Goal: Task Accomplishment & Management: Complete application form

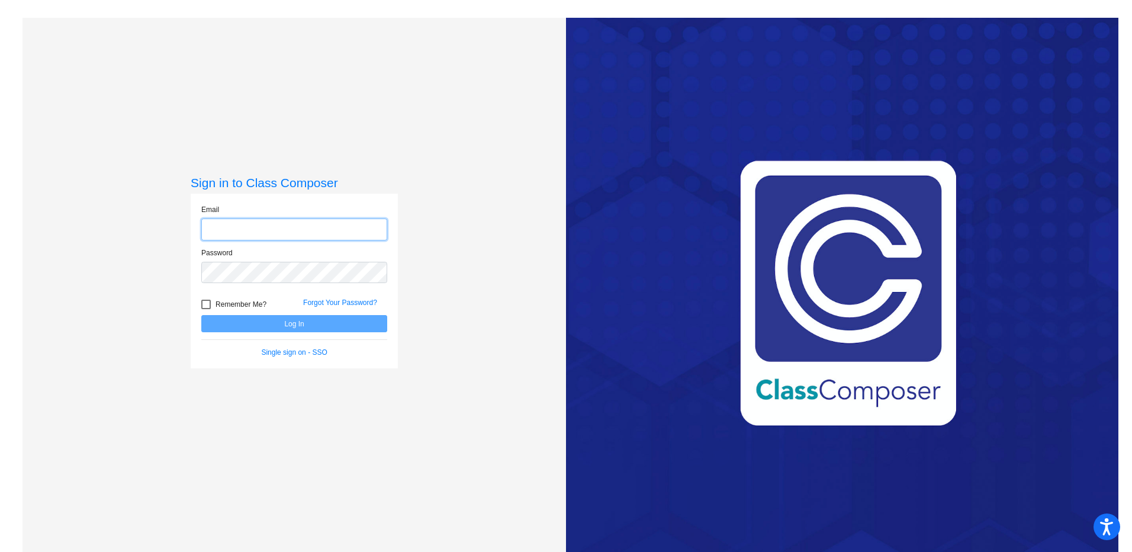
type input "[PERSON_NAME][EMAIL_ADDRESS][PERSON_NAME][DOMAIN_NAME]"
click at [337, 325] on button "Log In" at bounding box center [294, 323] width 186 height 17
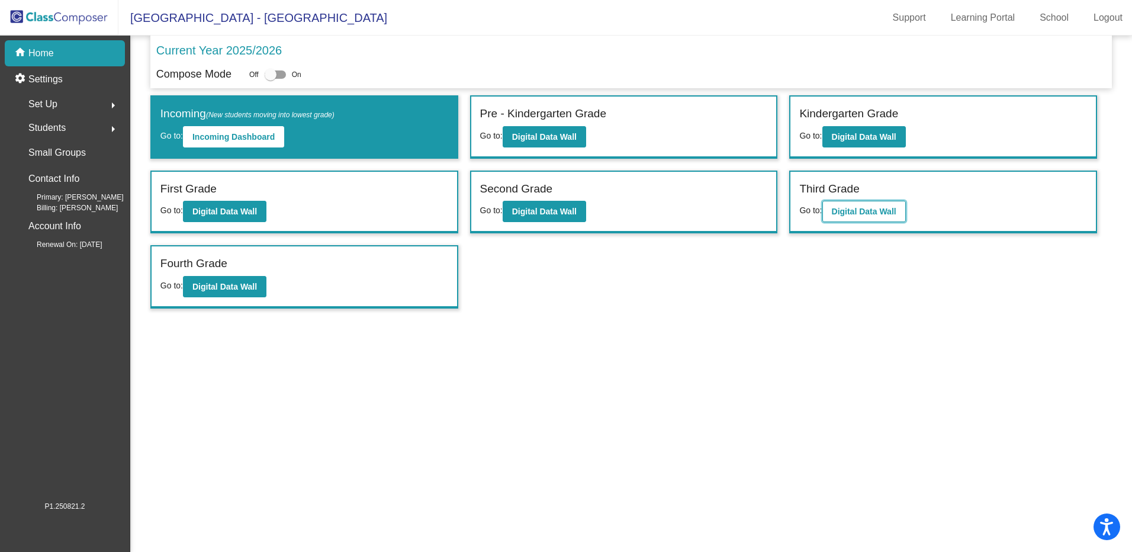
click at [889, 214] on b "Digital Data Wall" at bounding box center [864, 211] width 65 height 9
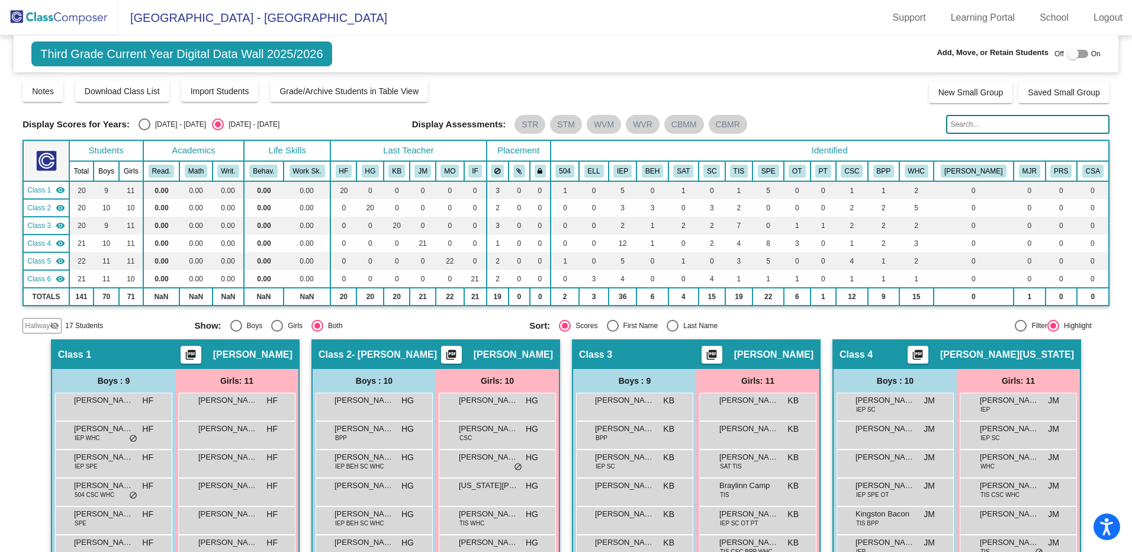
click at [1068, 49] on div at bounding box center [1073, 54] width 12 height 12
checkbox input "true"
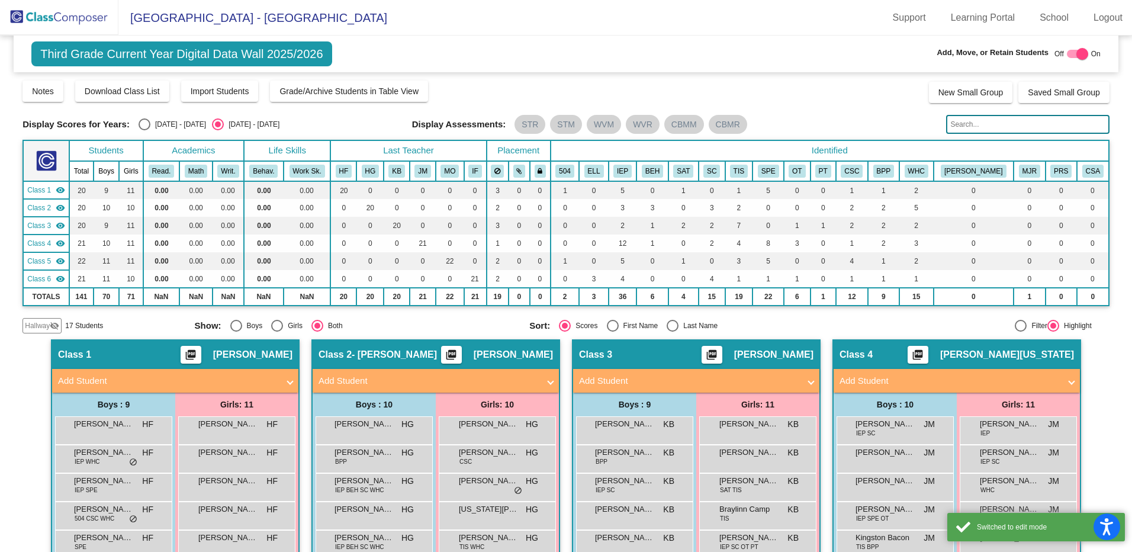
click at [446, 384] on mat-panel-title "Add Student" at bounding box center [428, 381] width 220 height 14
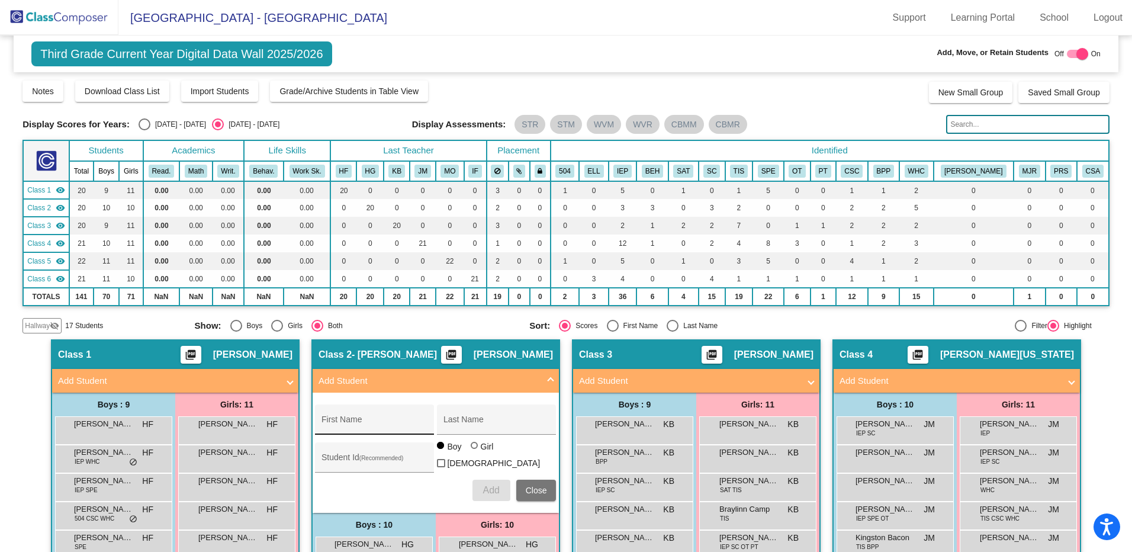
click at [379, 417] on div "First Name" at bounding box center [374, 423] width 107 height 24
type input "[PERSON_NAME]"
click at [475, 451] on div at bounding box center [475, 446] width 9 height 9
click at [475, 452] on input "Girl" at bounding box center [475, 451] width 1 height 1
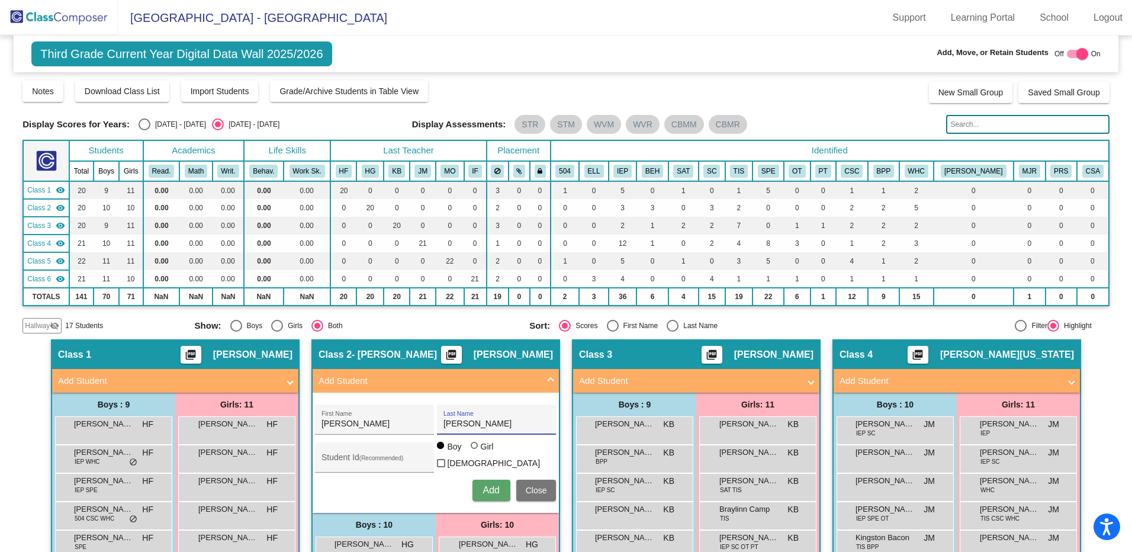
radio input "true"
click at [486, 487] on span "Add" at bounding box center [490, 490] width 17 height 10
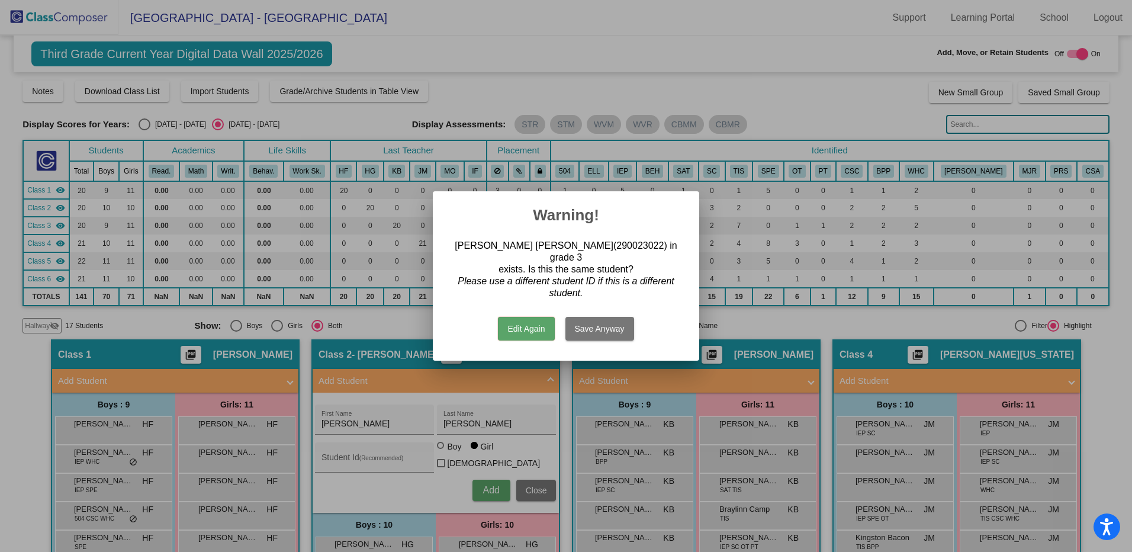
click at [538, 324] on button "Edit Again" at bounding box center [526, 329] width 56 height 24
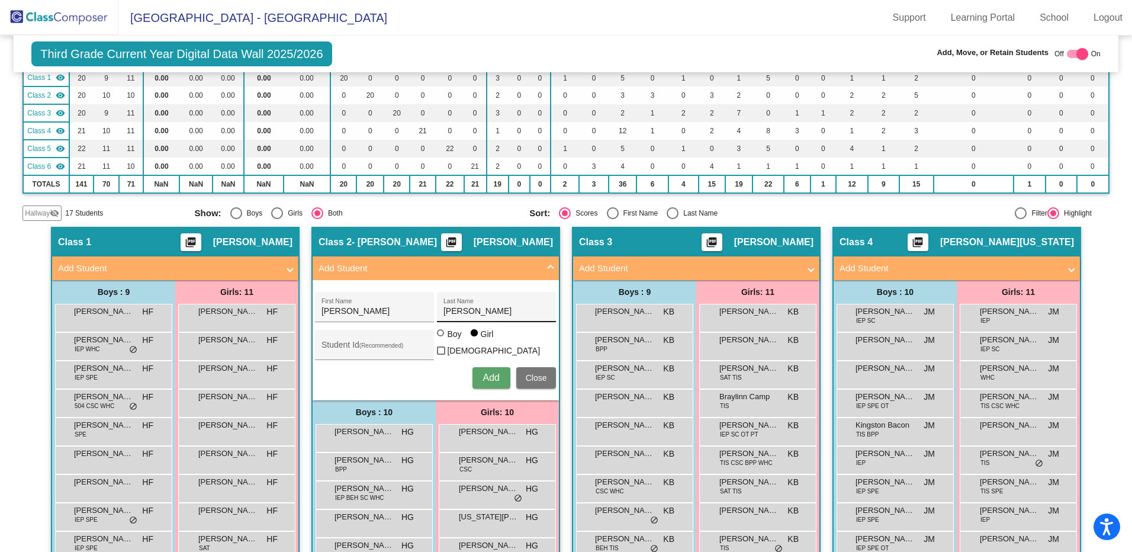
scroll to position [296, 0]
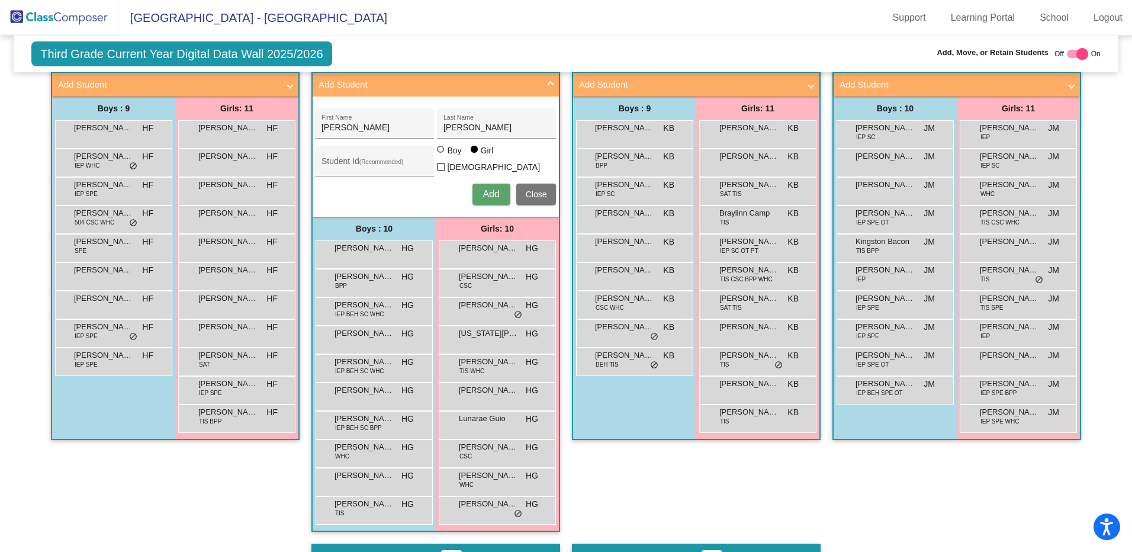
click at [604, 457] on div "Class 3 picture_as_pdf [PERSON_NAME] Add Student First Name Last Name Student I…" at bounding box center [696, 293] width 249 height 500
click at [526, 195] on span "Close" at bounding box center [536, 193] width 21 height 9
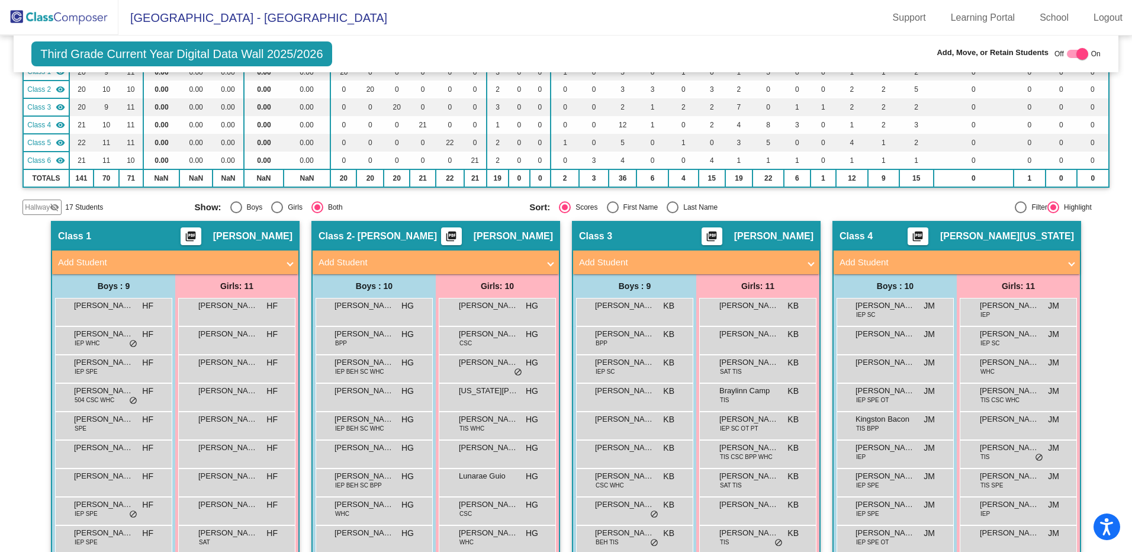
scroll to position [0, 0]
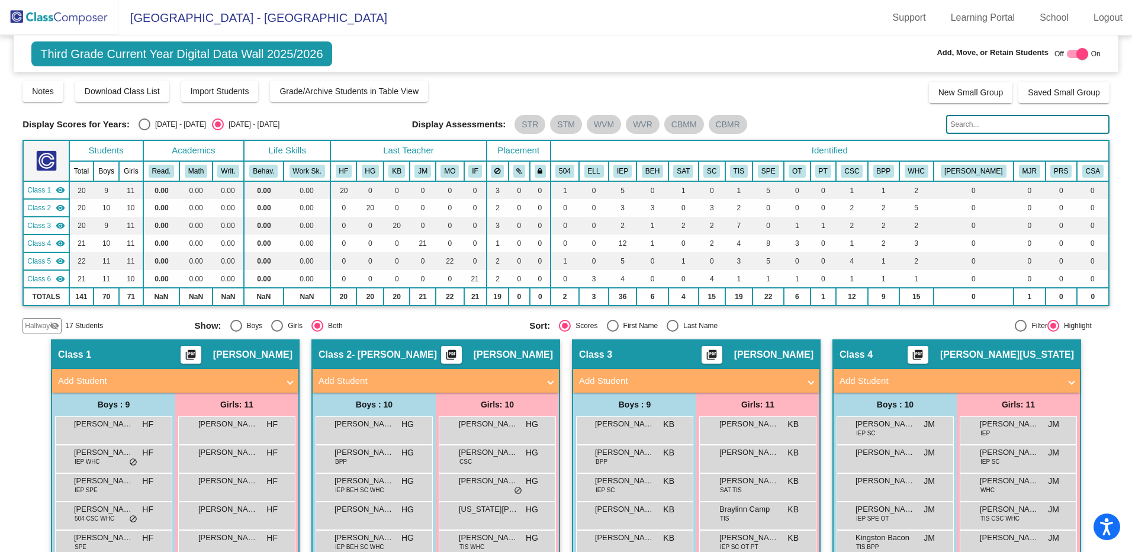
click at [984, 121] on input "text" at bounding box center [1027, 124] width 163 height 19
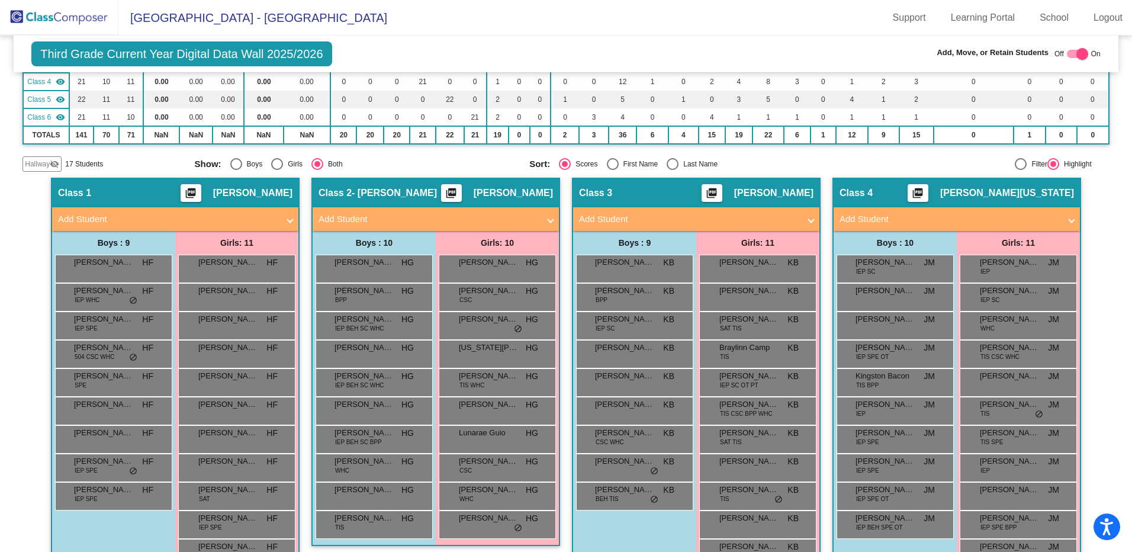
scroll to position [72, 0]
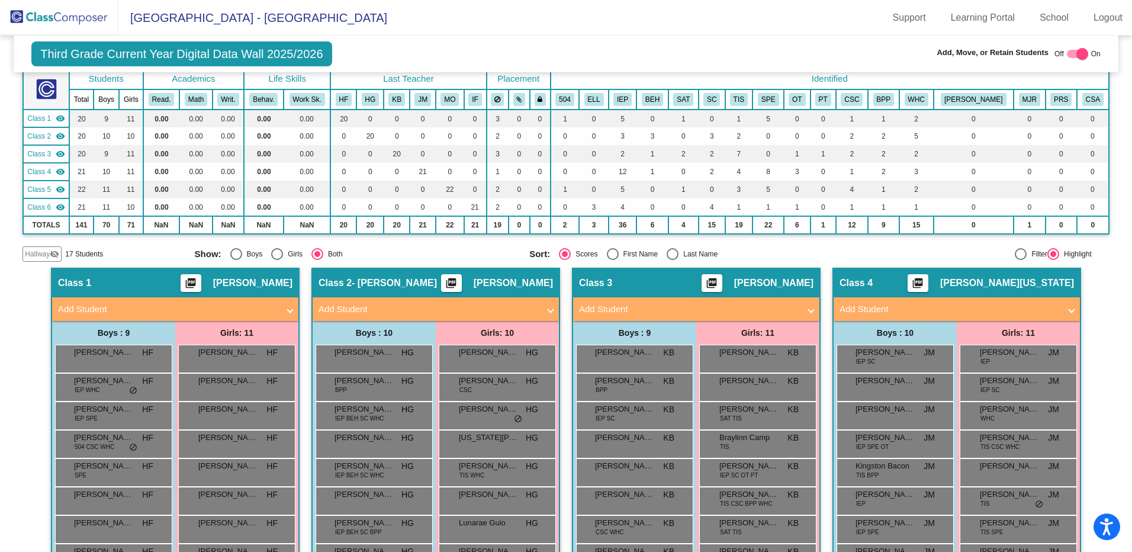
click at [35, 260] on div "Hallway visibility_off" at bounding box center [41, 253] width 39 height 15
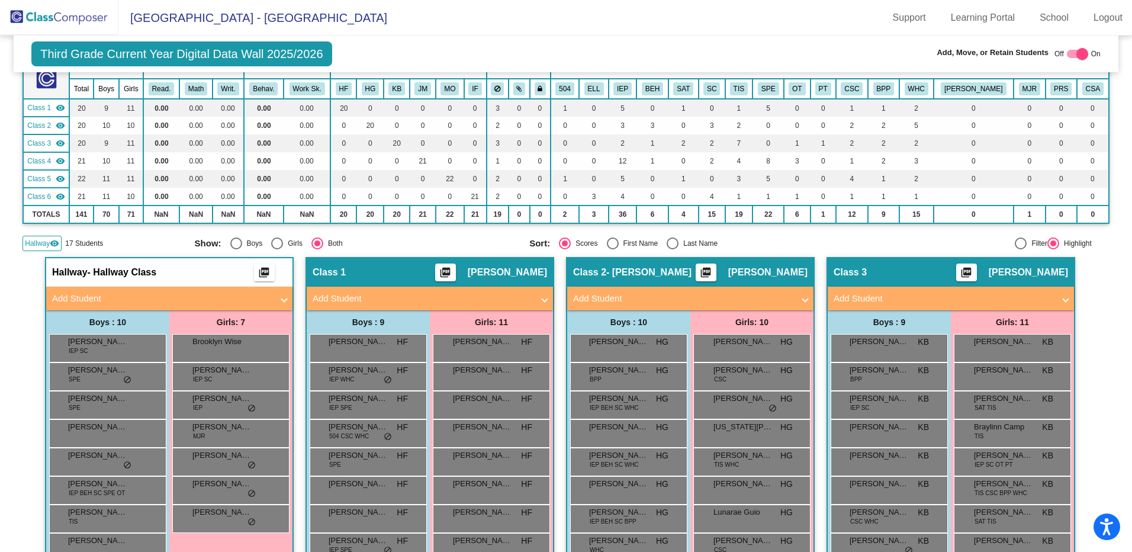
scroll to position [0, 0]
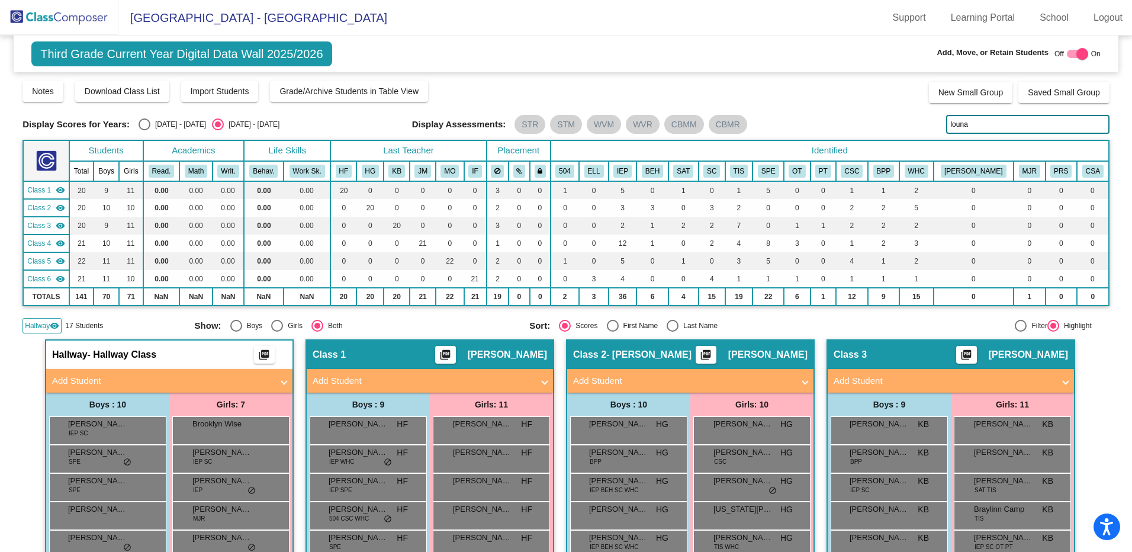
click at [985, 122] on input "louna" at bounding box center [1027, 124] width 163 height 19
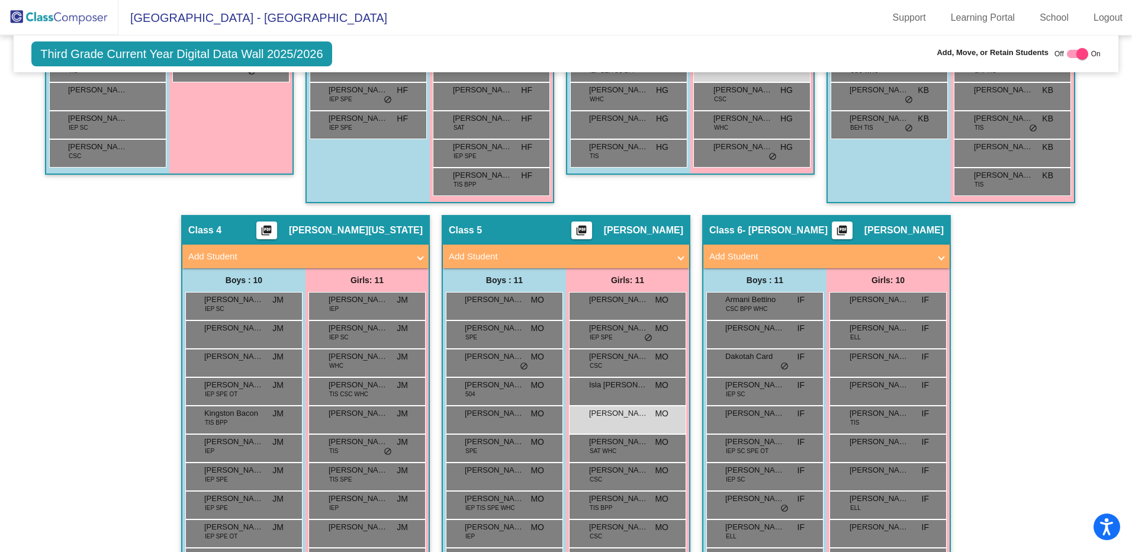
scroll to position [604, 0]
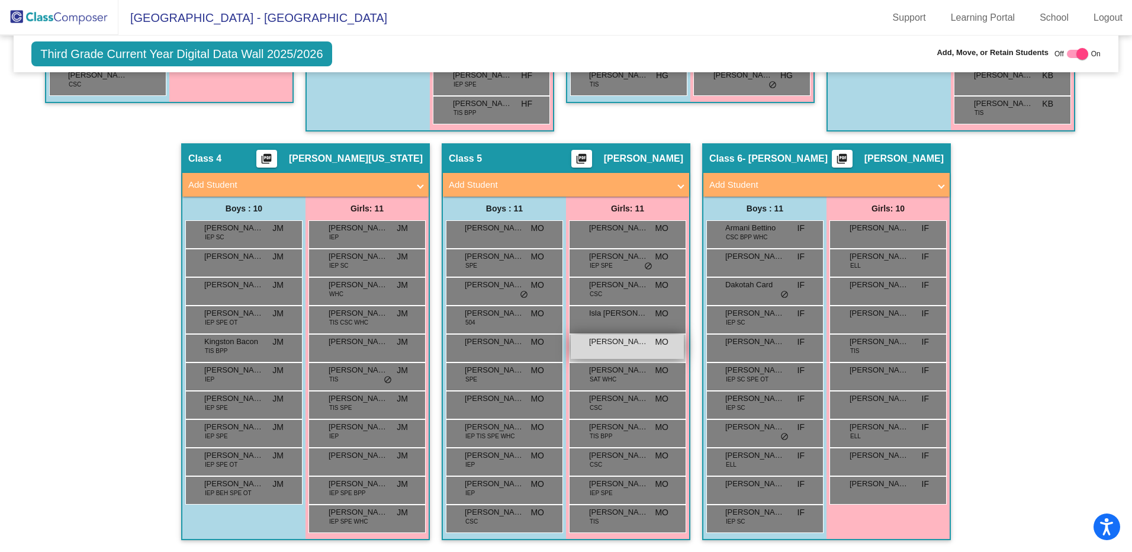
type input "[PERSON_NAME]"
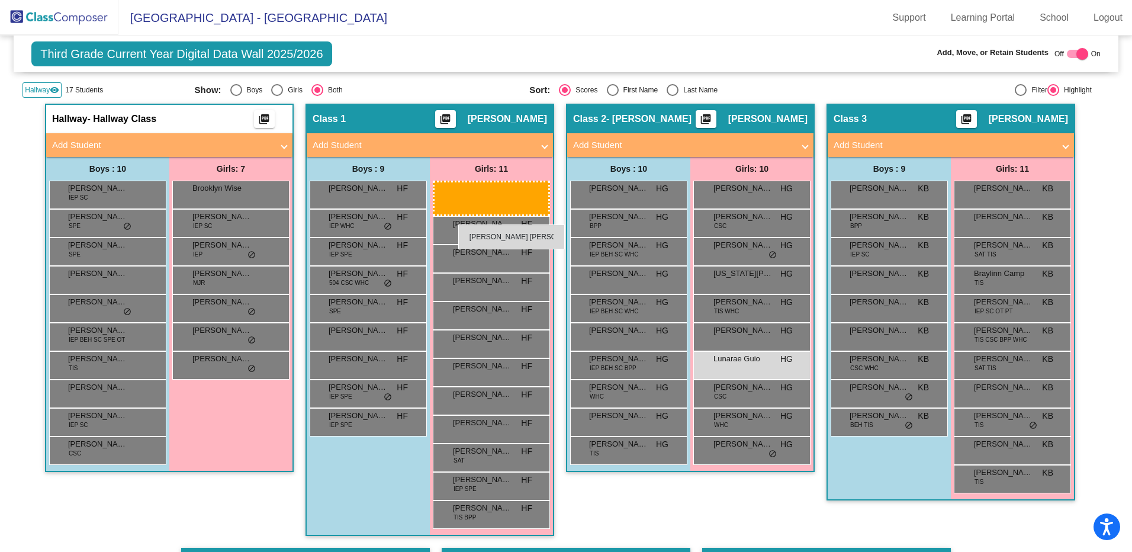
scroll to position [190, 0]
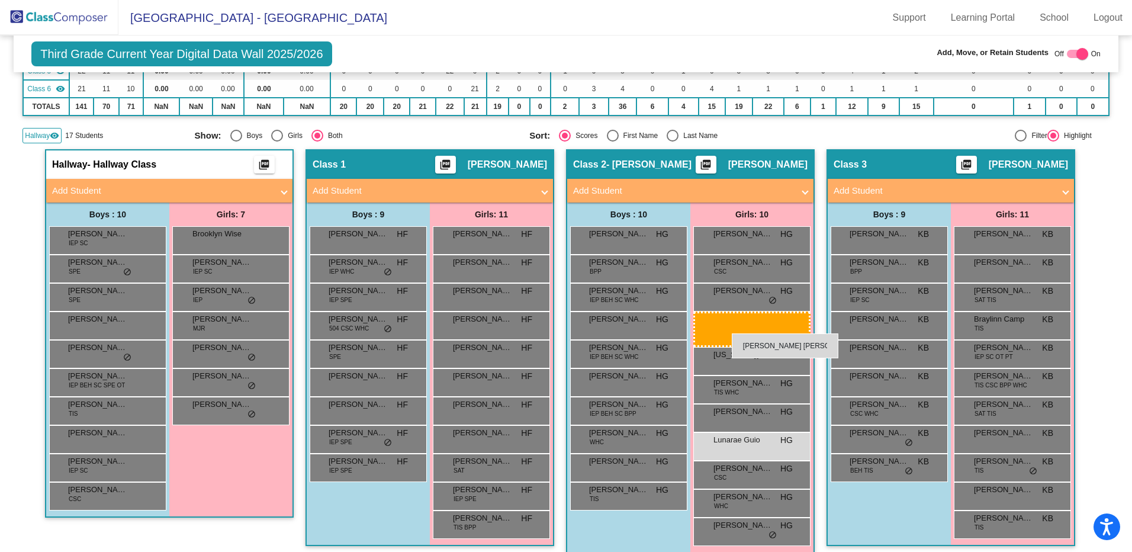
drag, startPoint x: 631, startPoint y: 344, endPoint x: 732, endPoint y: 333, distance: 101.2
